Goal: Transaction & Acquisition: Purchase product/service

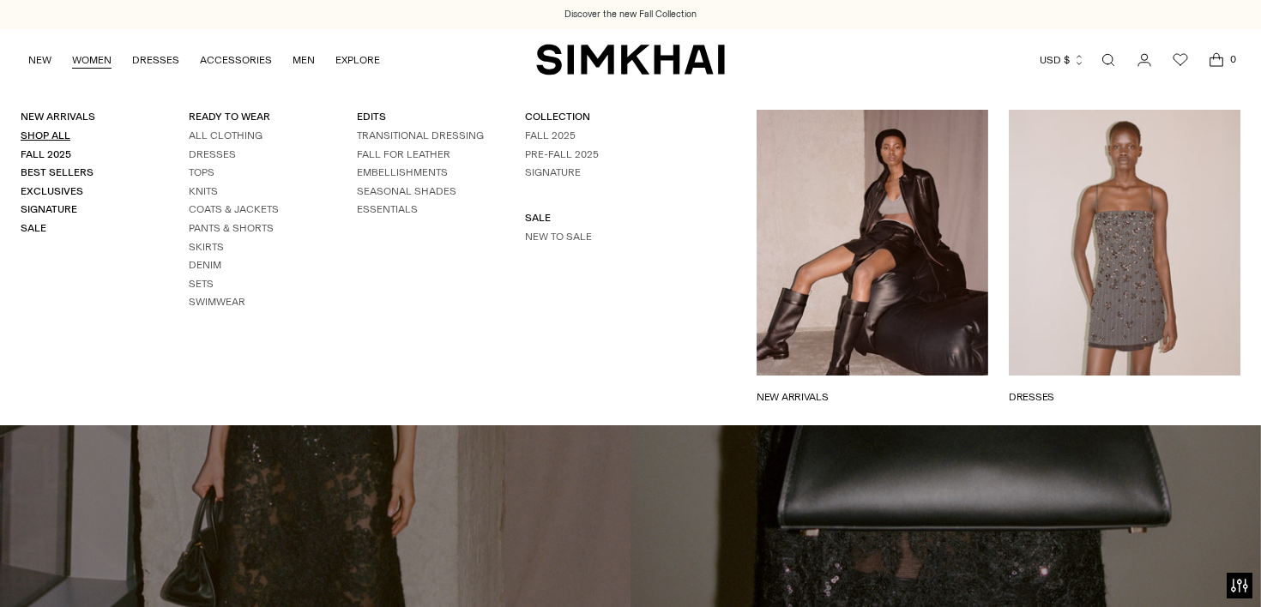
click at [57, 131] on link "Shop All" at bounding box center [46, 136] width 50 height 12
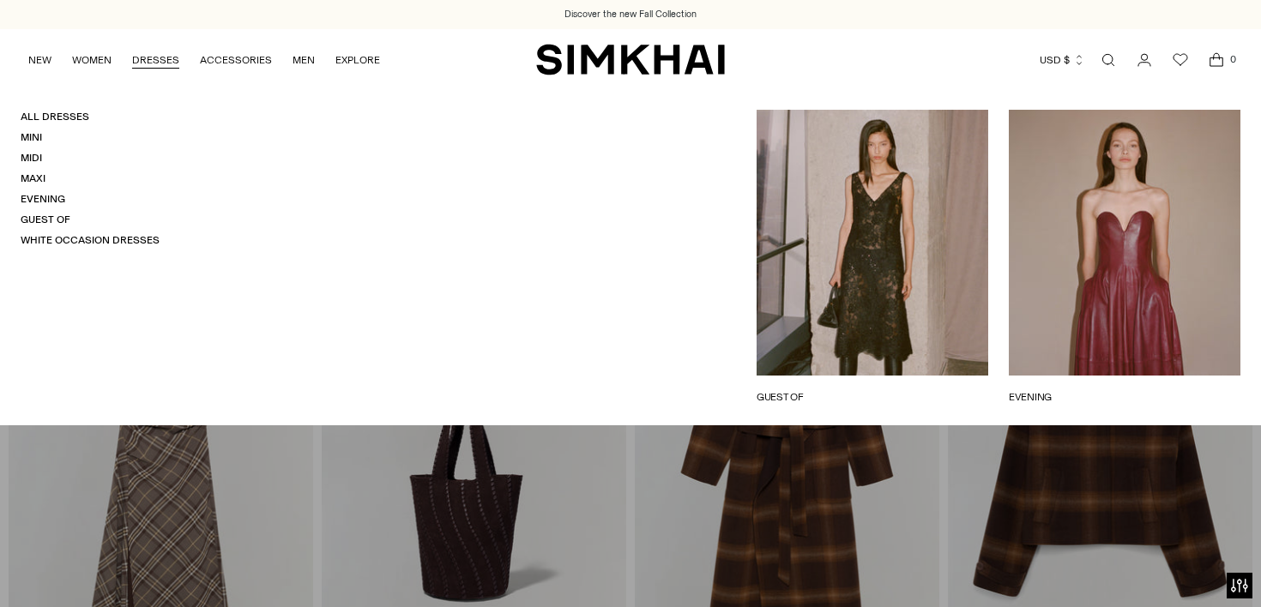
click at [152, 66] on link "DRESSES" at bounding box center [155, 60] width 47 height 38
